Goal: Information Seeking & Learning: Learn about a topic

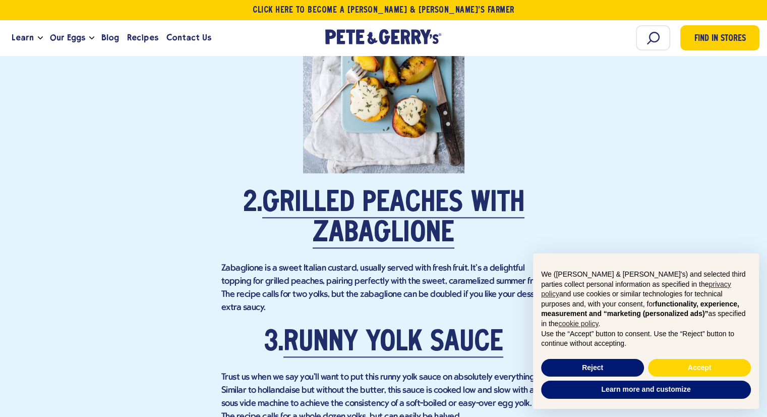
scroll to position [1312, 0]
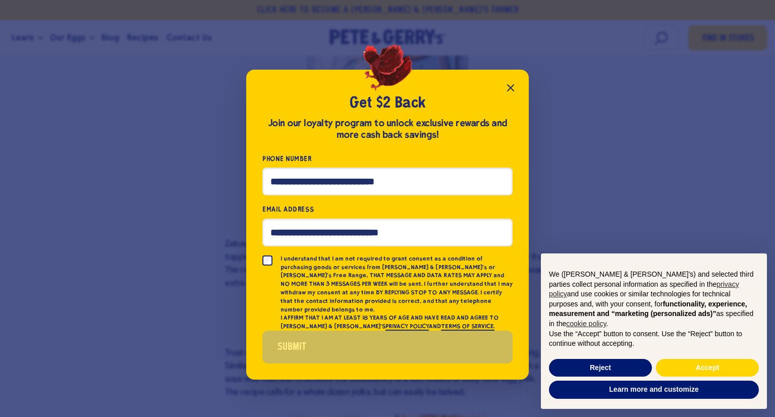
click at [512, 89] on icon "Close popup" at bounding box center [510, 88] width 12 height 12
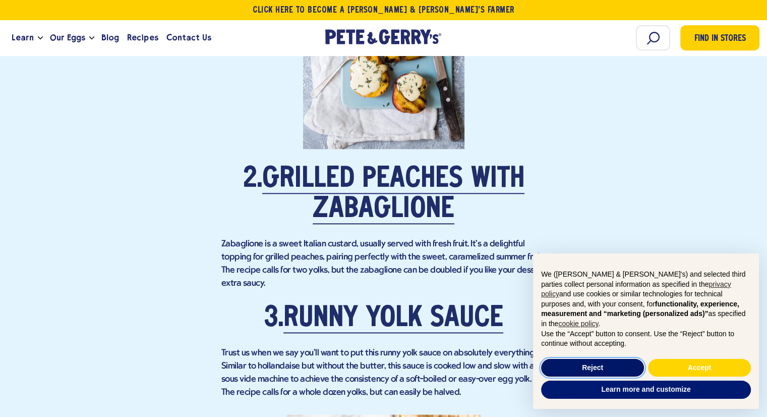
click at [603, 370] on button "Reject" at bounding box center [592, 368] width 103 height 18
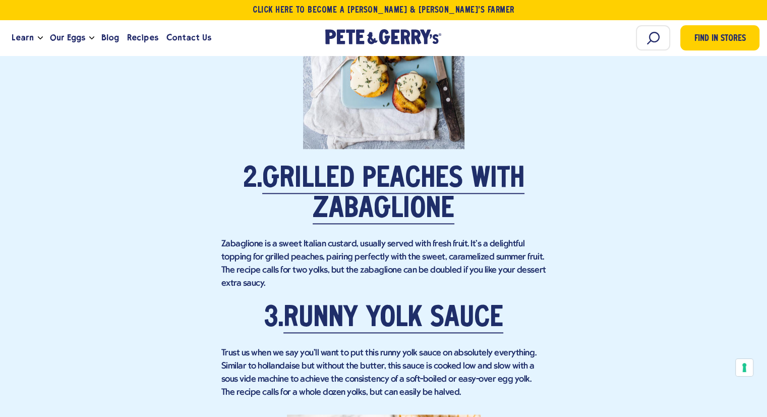
click at [365, 238] on p "Zabaglione is a sweet Italian custard, usually served with fresh fruit. It's a …" at bounding box center [383, 264] width 325 height 52
click at [365, 207] on link "Grilled Peaches with Zabaglione" at bounding box center [393, 194] width 262 height 59
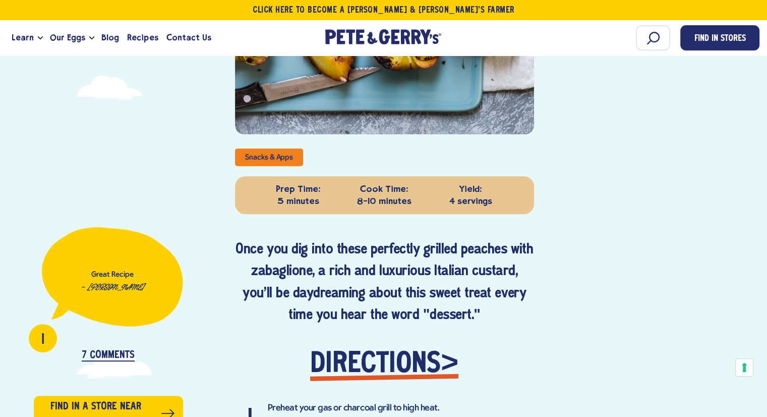
scroll to position [202, 0]
